Goal: Task Accomplishment & Management: Complete application form

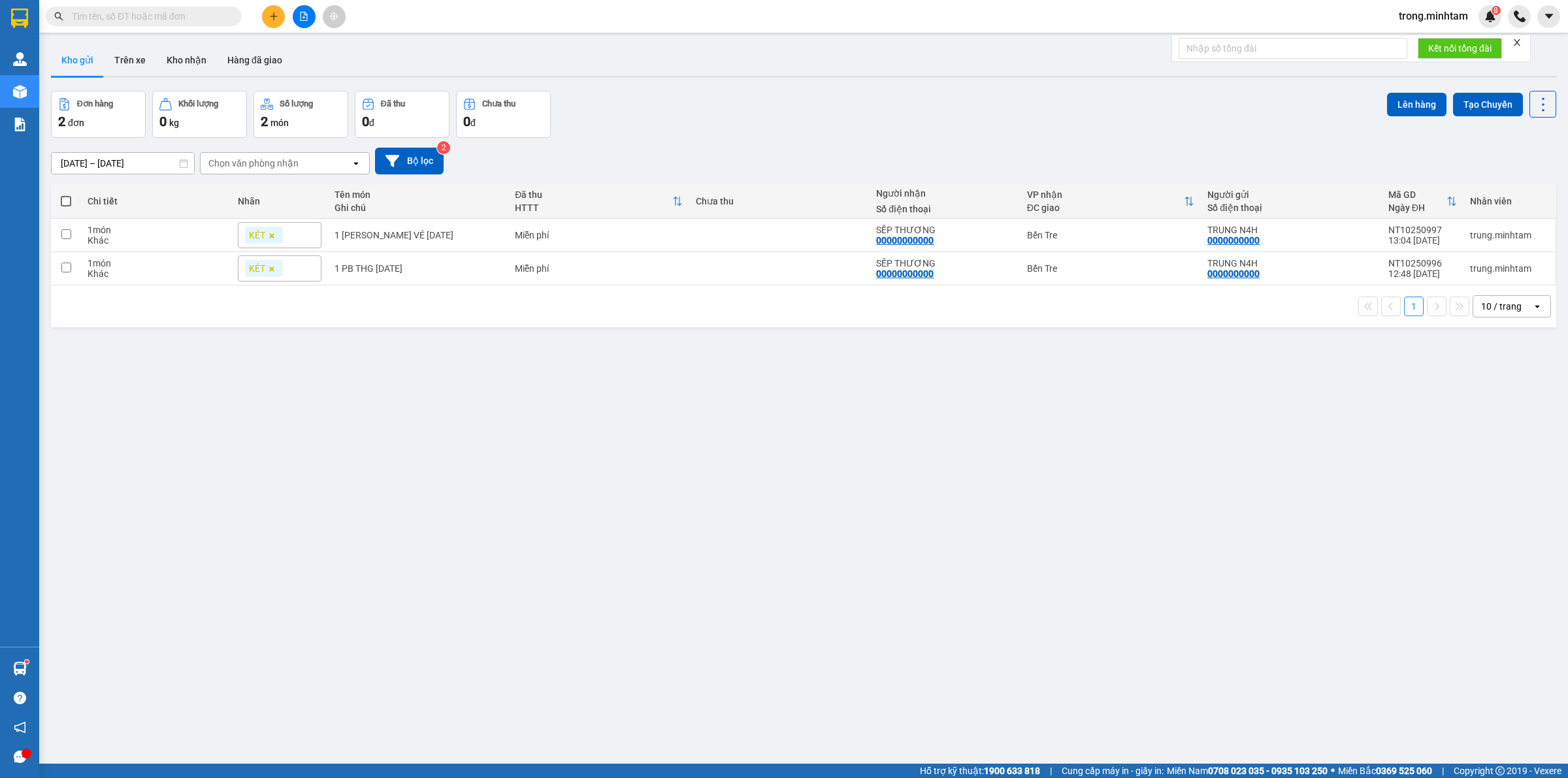
click at [144, 30] on div "Kết quả [PERSON_NAME] ( 0 ) Bộ lọc No Data trong.[PERSON_NAME] 8" at bounding box center [784, 16] width 1568 height 33
click at [159, 20] on input "text" at bounding box center [149, 17] width 154 height 15
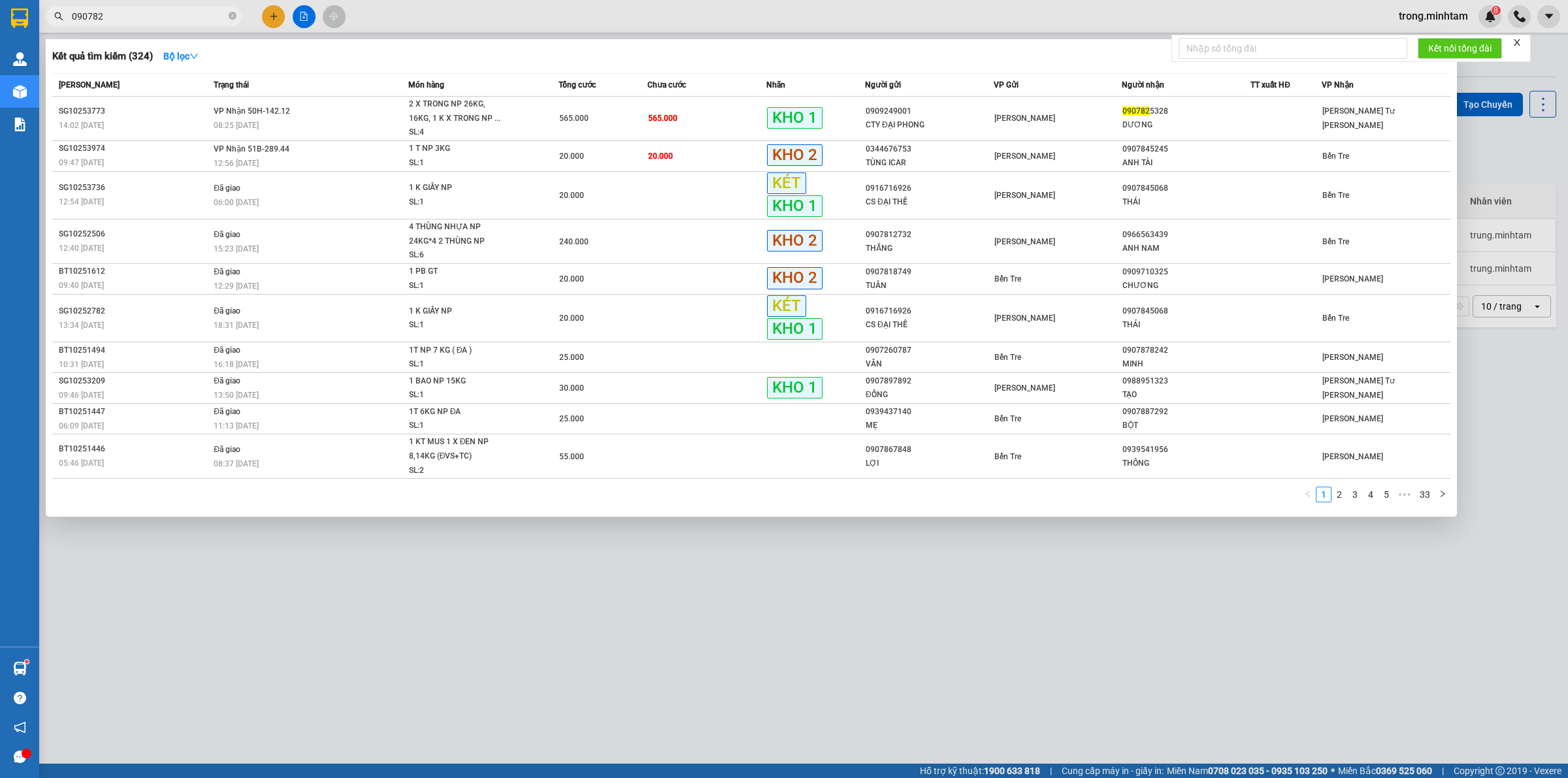
type input "0907825"
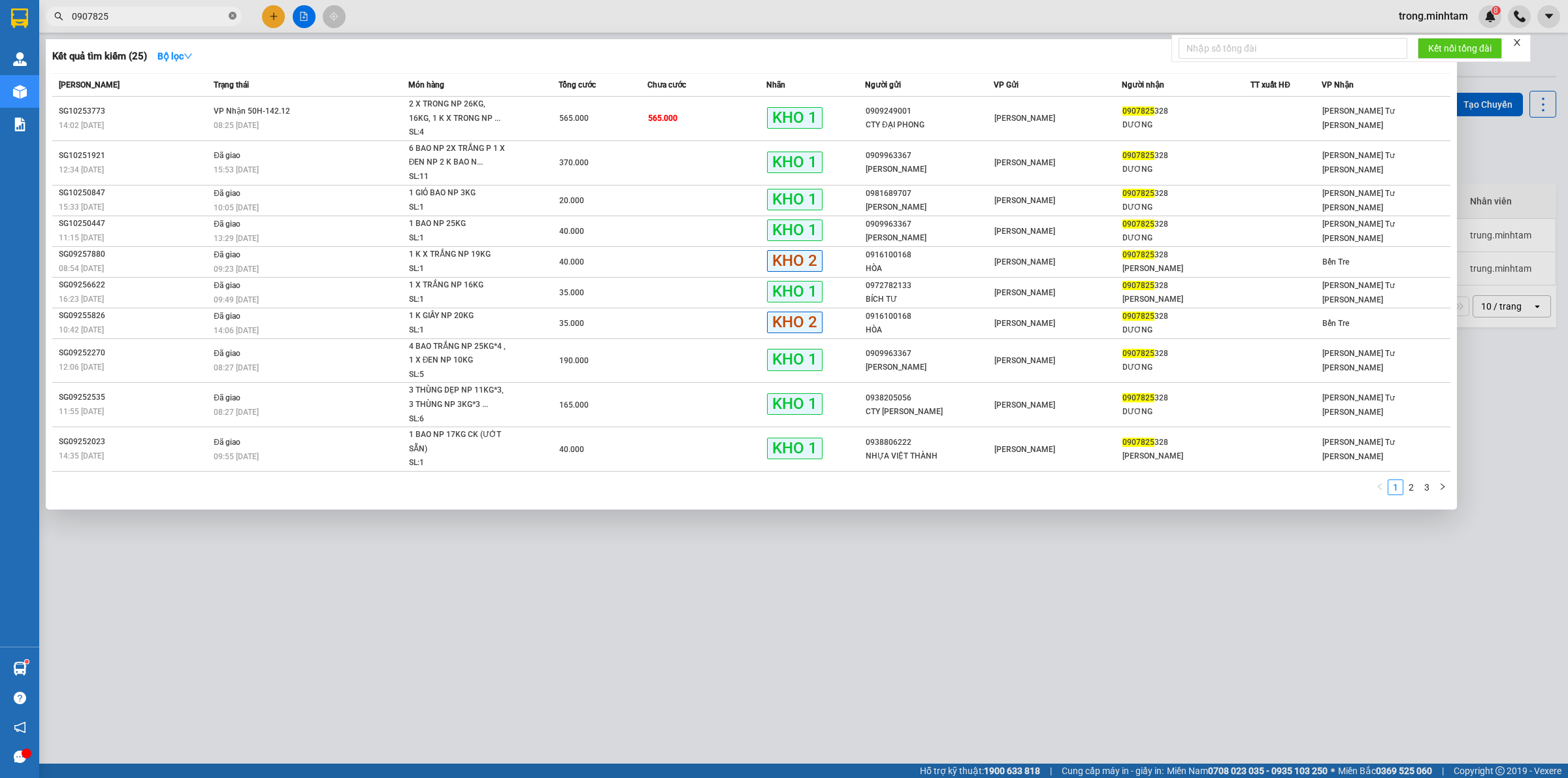
click at [231, 20] on icon "close-circle" at bounding box center [232, 15] width 8 height 8
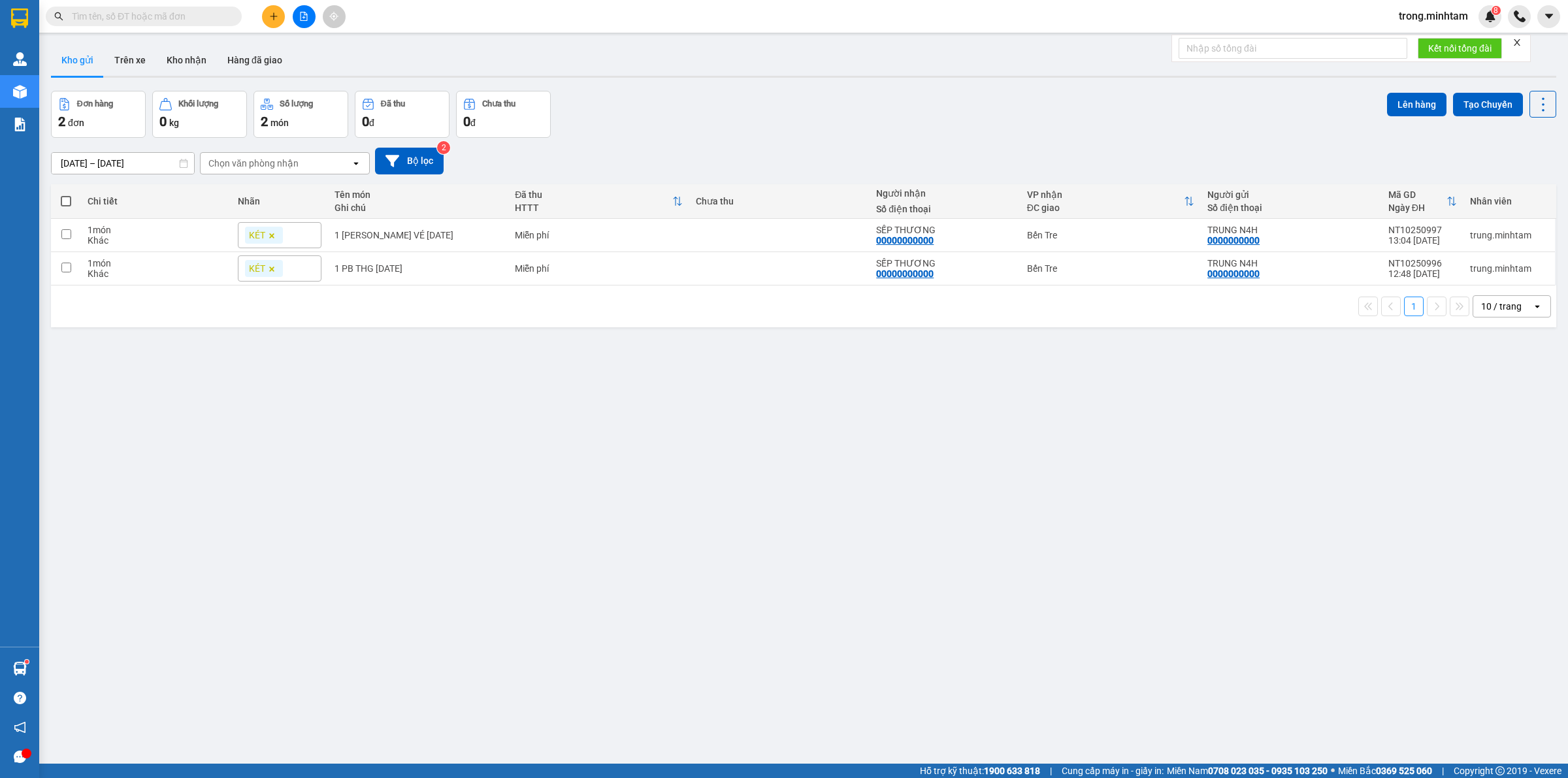
click at [148, 17] on input "text" at bounding box center [149, 17] width 154 height 15
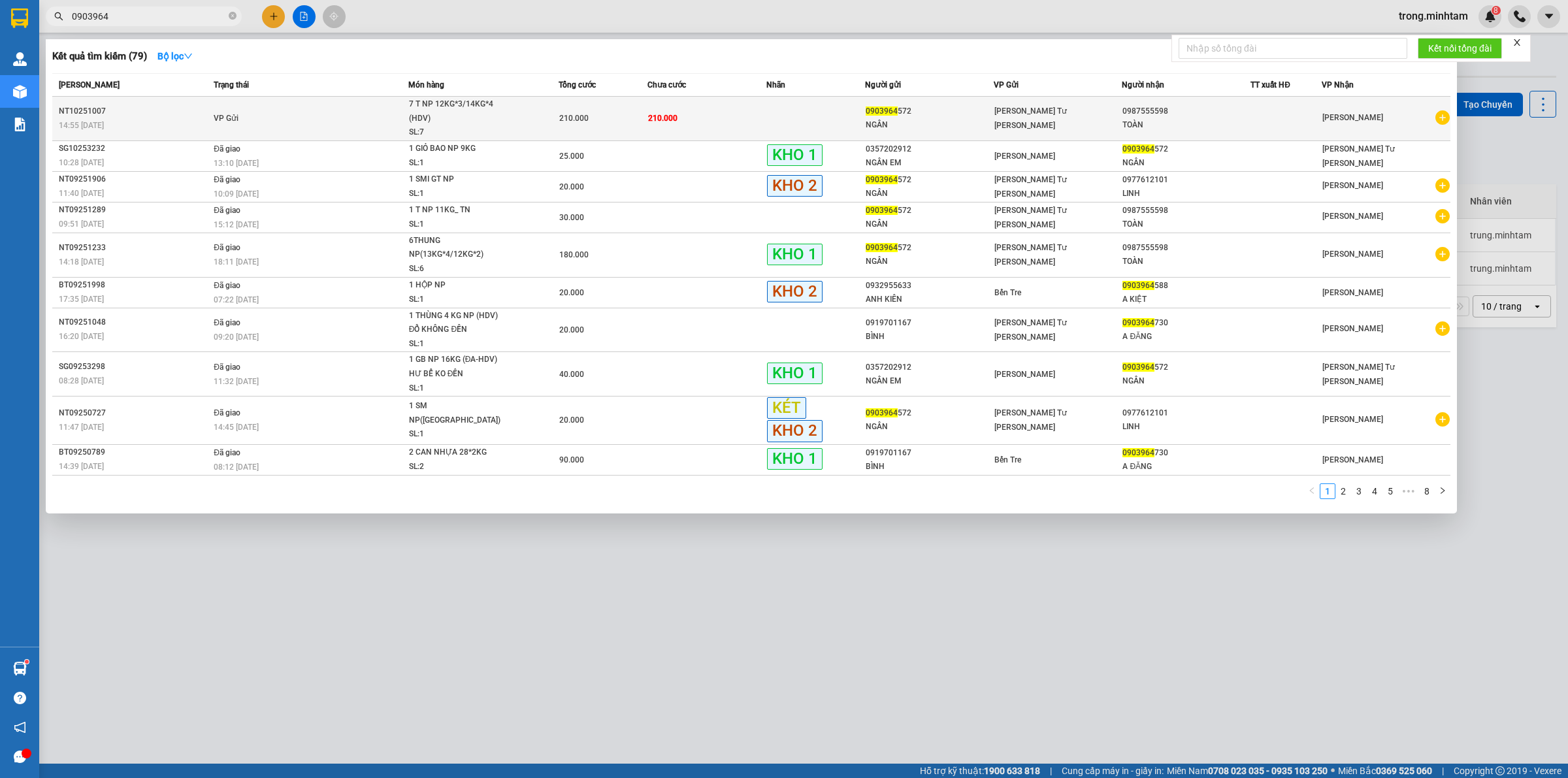
type input "0903964"
click at [571, 111] on div "210.000" at bounding box center [603, 119] width 87 height 15
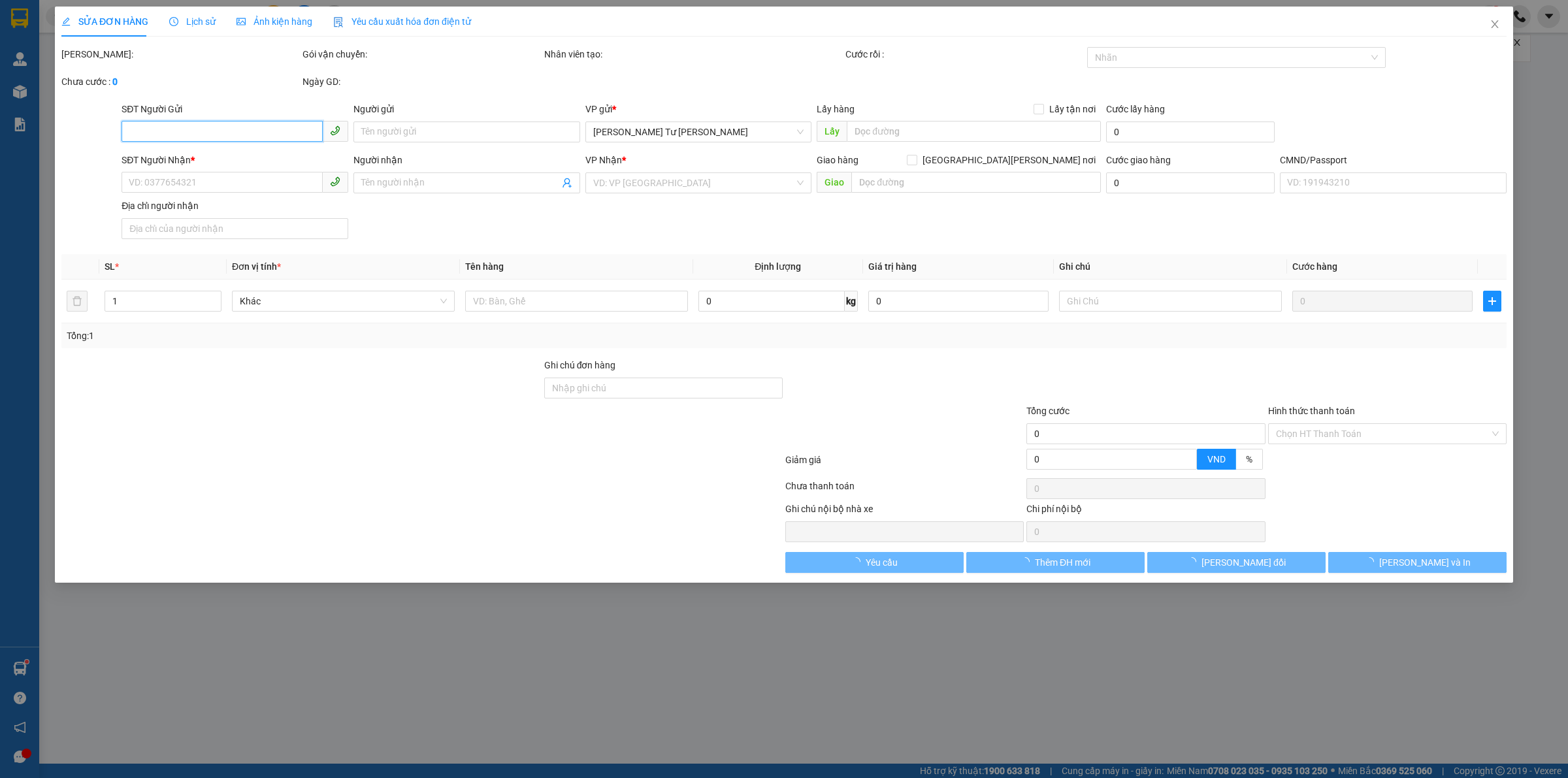
type input "0903964572"
type input "NGÂN"
type input "0987555598"
type input "TOÀN"
type input "210.000"
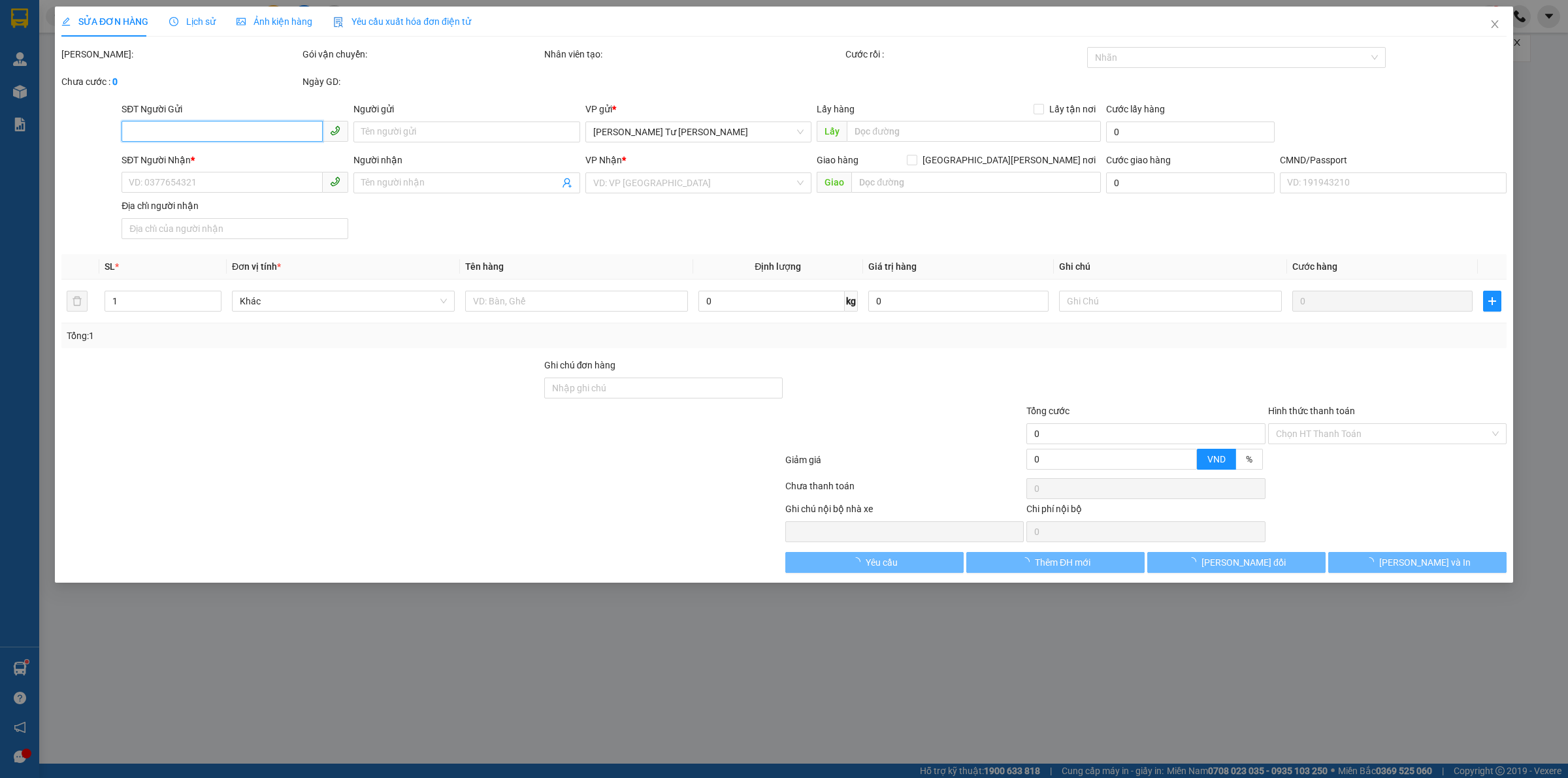
type input "210.000"
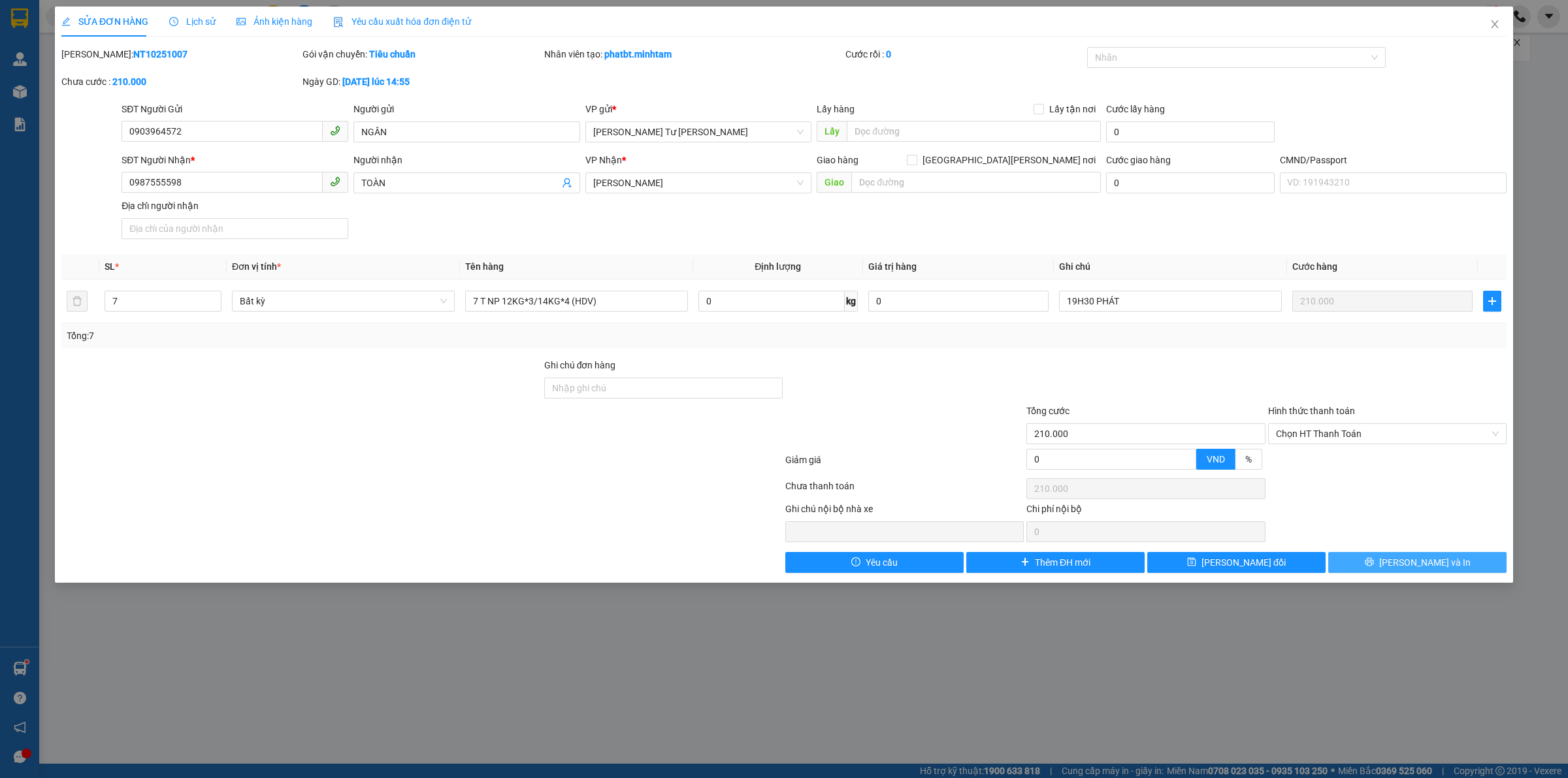
click at [1413, 568] on span "[PERSON_NAME] và In" at bounding box center [1425, 563] width 92 height 15
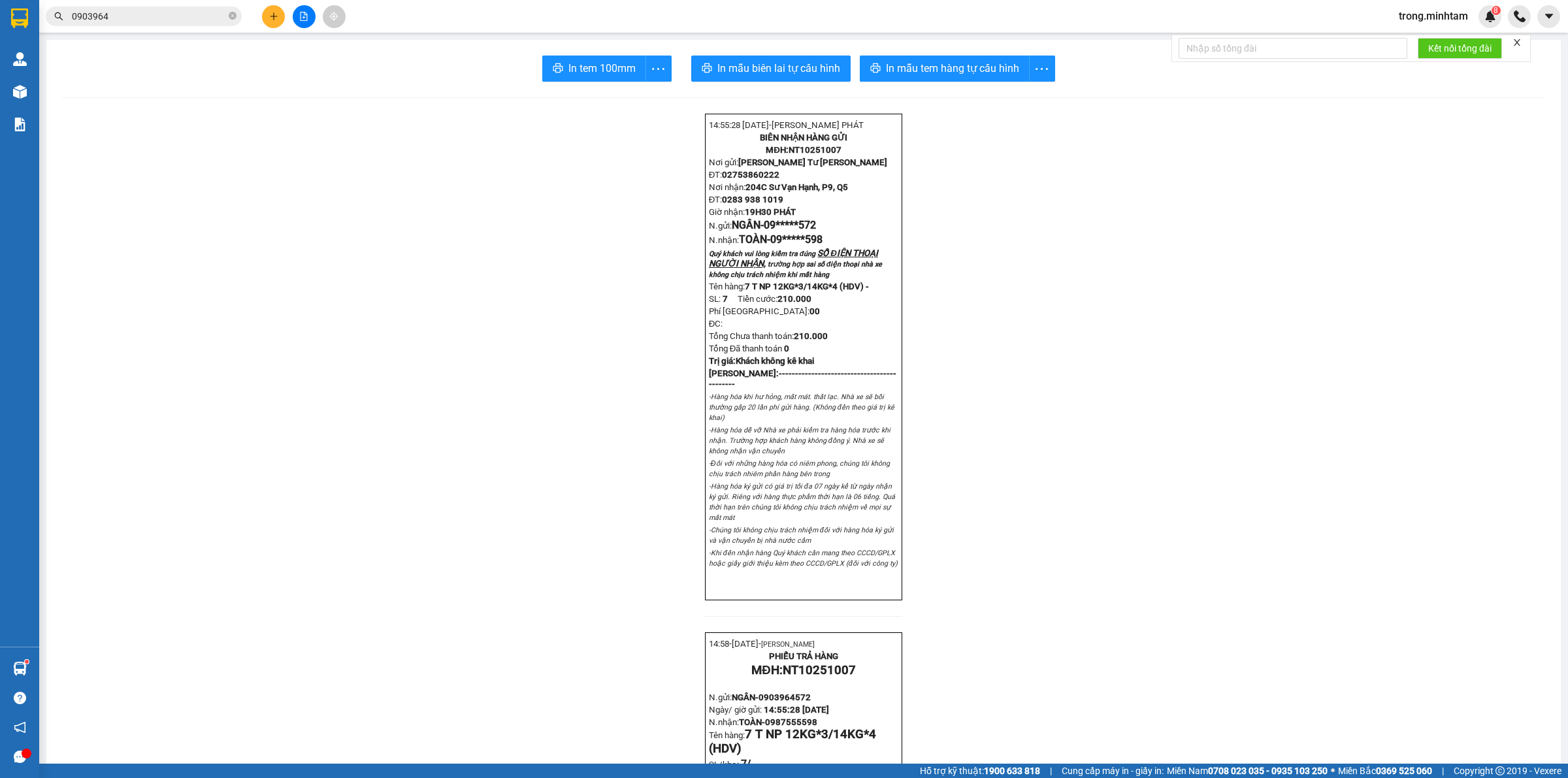
click at [1519, 42] on icon "close" at bounding box center [1517, 42] width 9 height 9
click at [131, 15] on input "0903964" at bounding box center [149, 17] width 154 height 15
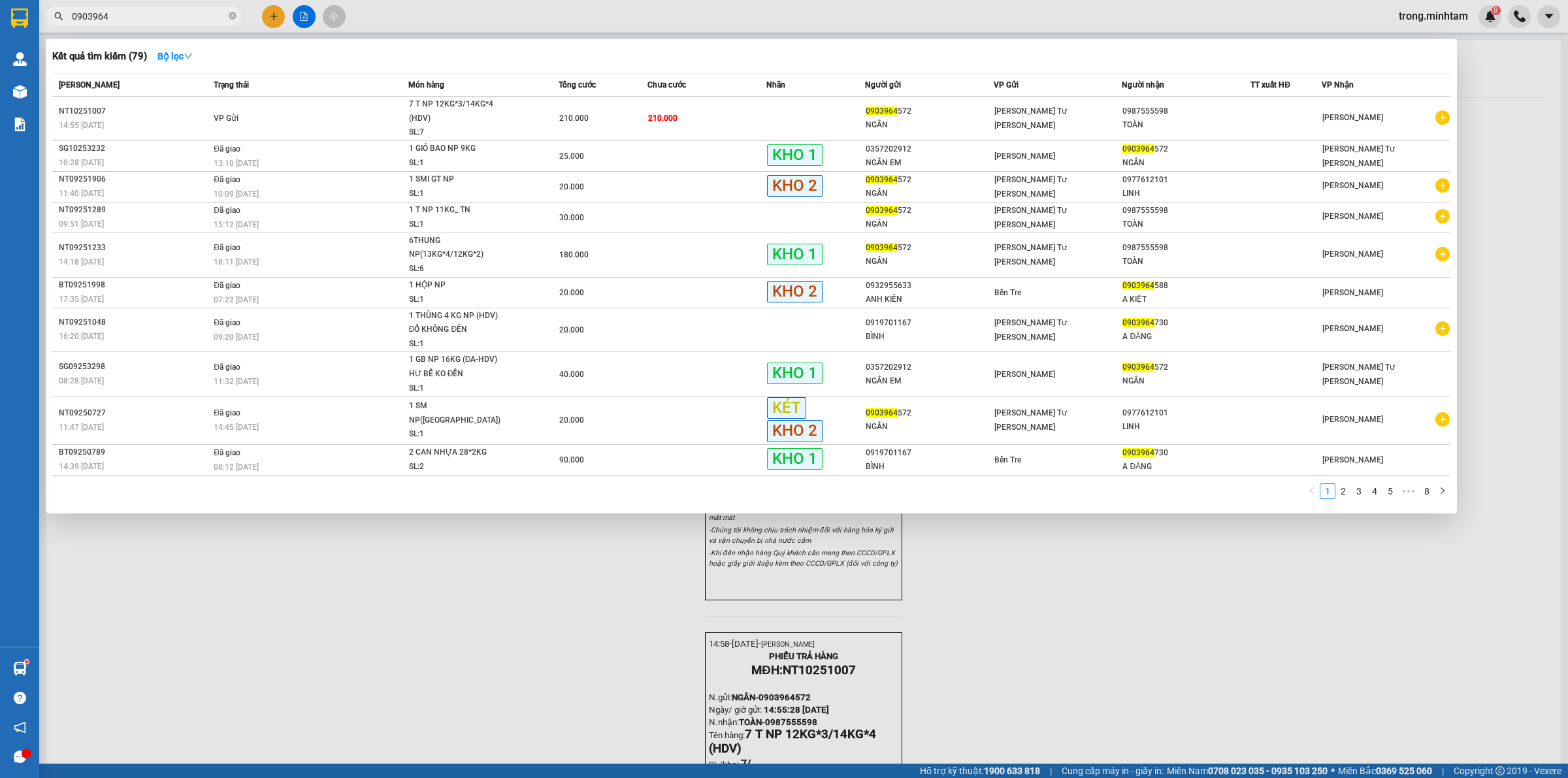
click at [131, 15] on input "0903964" at bounding box center [149, 17] width 154 height 15
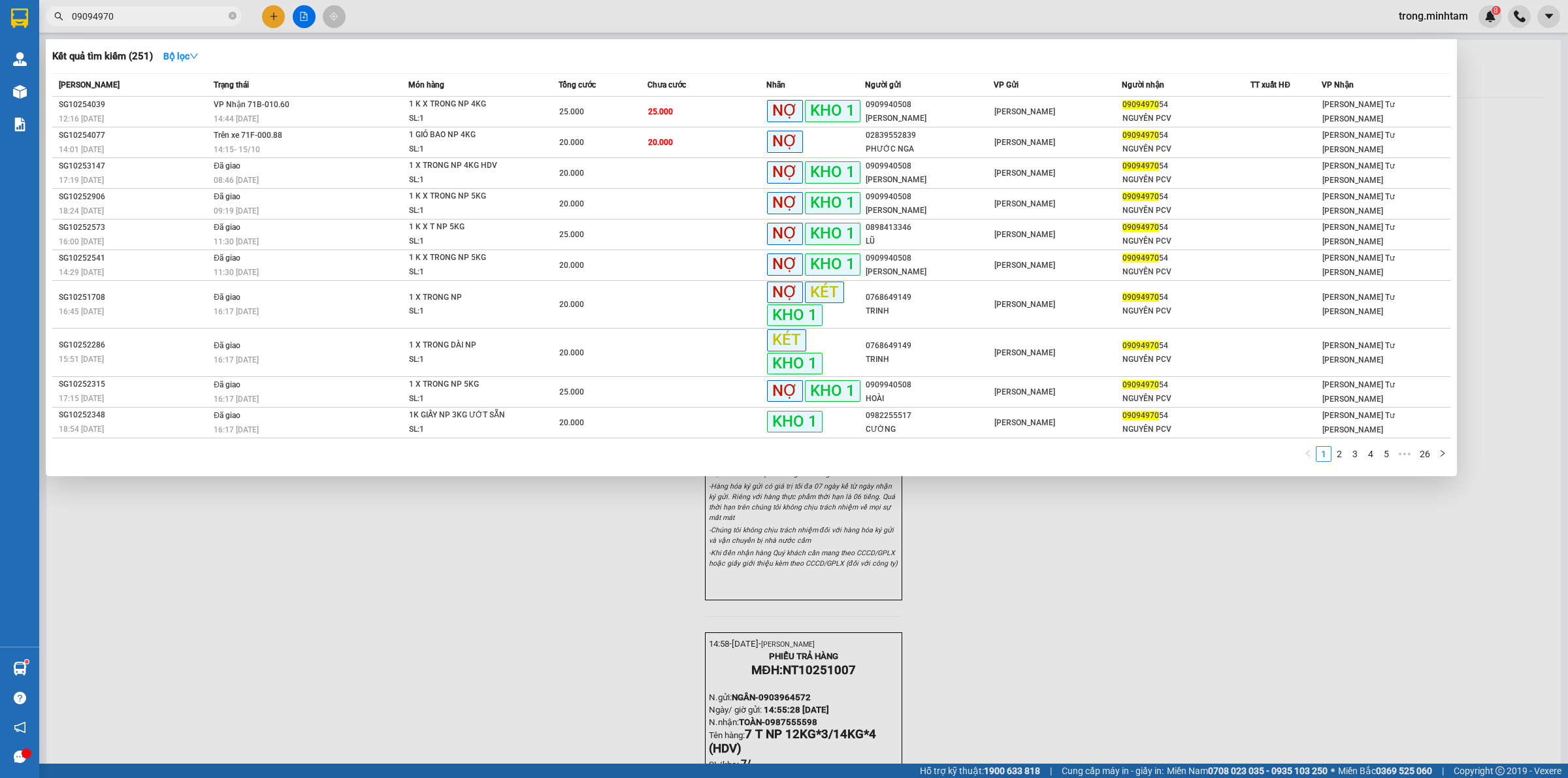
type input "09094970"
